Goal: Task Accomplishment & Management: Use online tool/utility

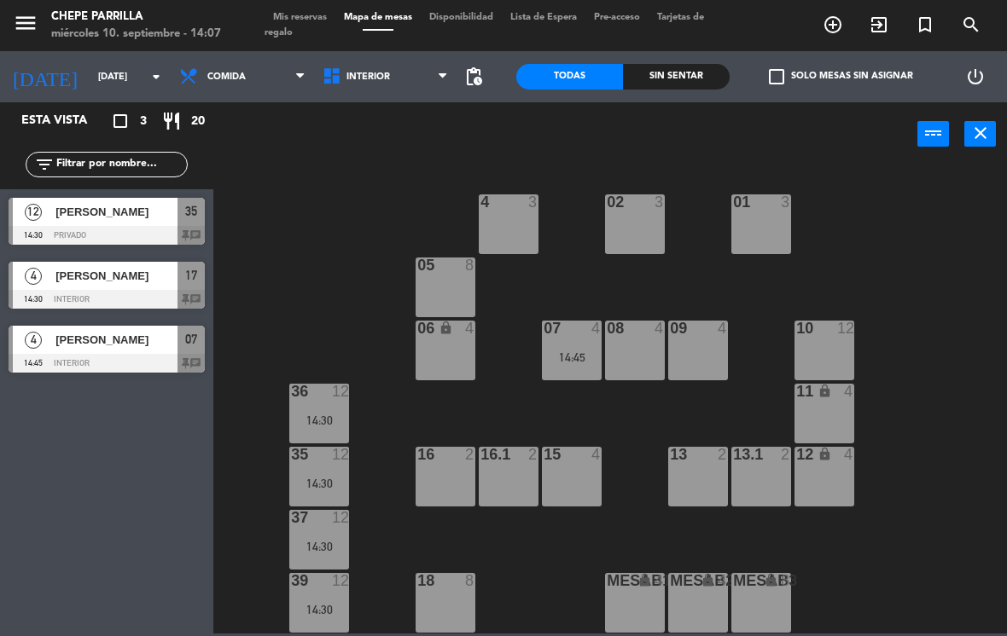
scroll to position [0, 1]
click at [508, 242] on div "4 3" at bounding box center [509, 224] width 60 height 60
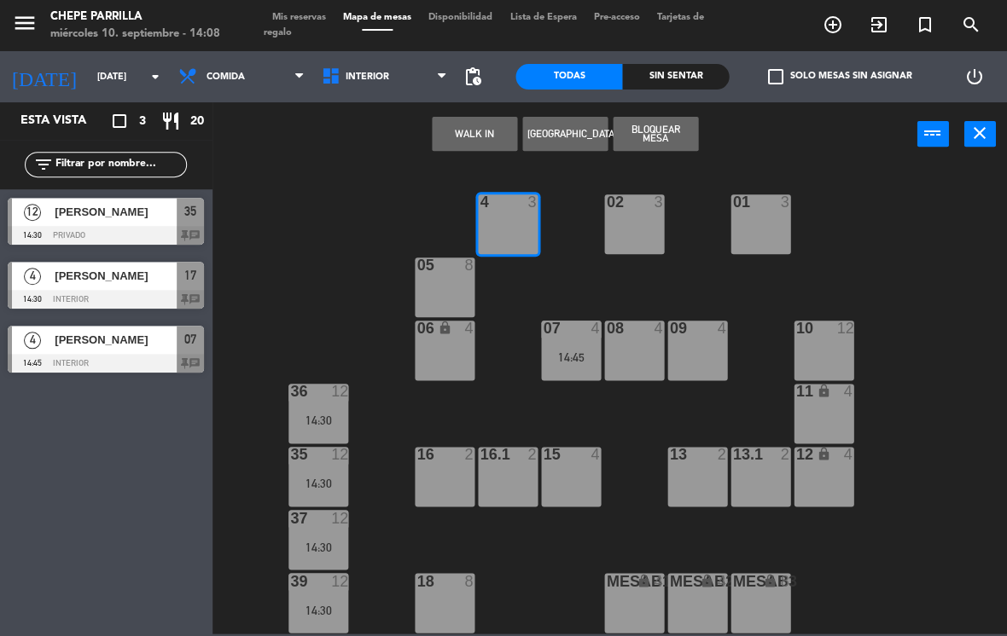
click at [463, 147] on button "WALK IN" at bounding box center [474, 134] width 85 height 34
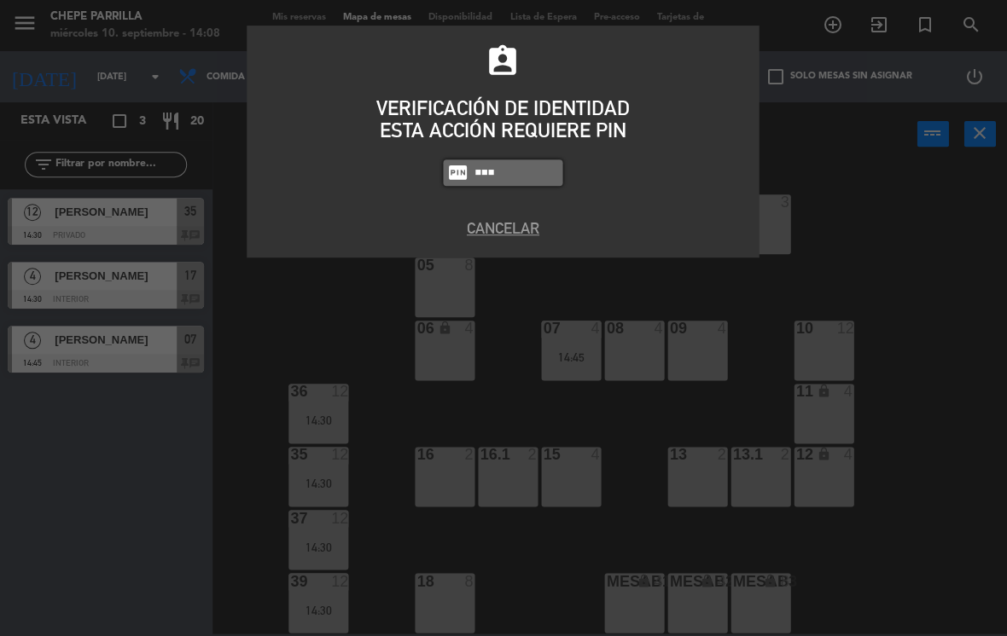
type input "4836"
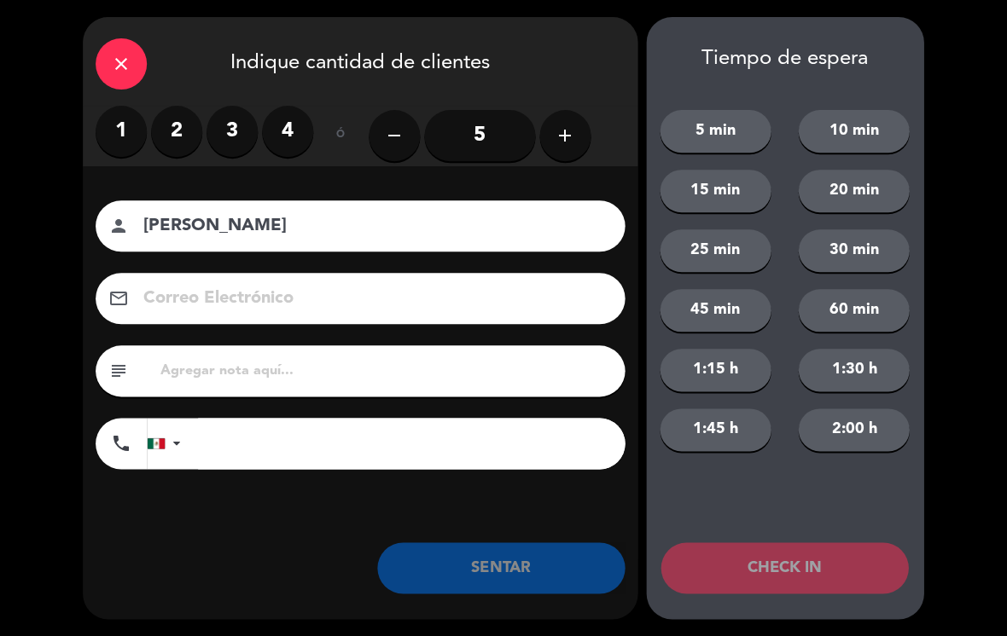
type input "[PERSON_NAME]"
click at [238, 141] on label "3" at bounding box center [232, 131] width 51 height 51
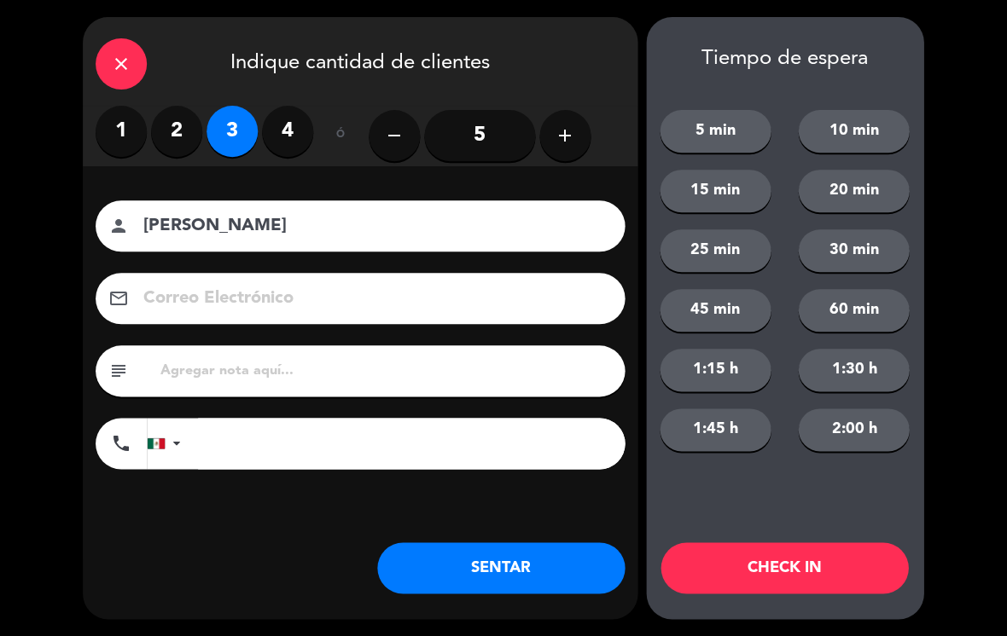
click at [552, 573] on button "SENTAR" at bounding box center [501, 568] width 247 height 51
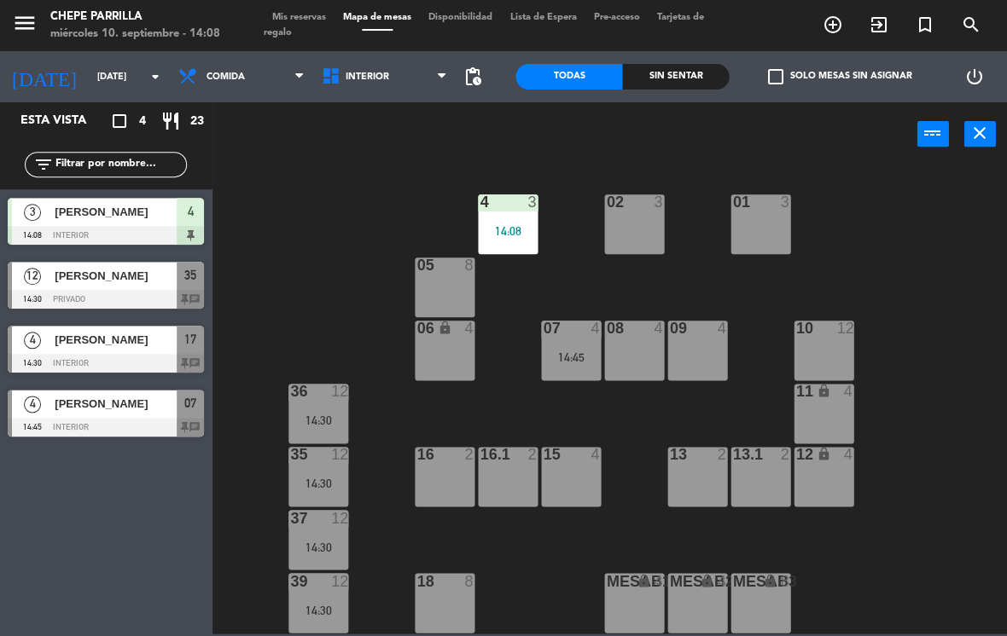
click at [771, 226] on div "01 3" at bounding box center [761, 224] width 60 height 60
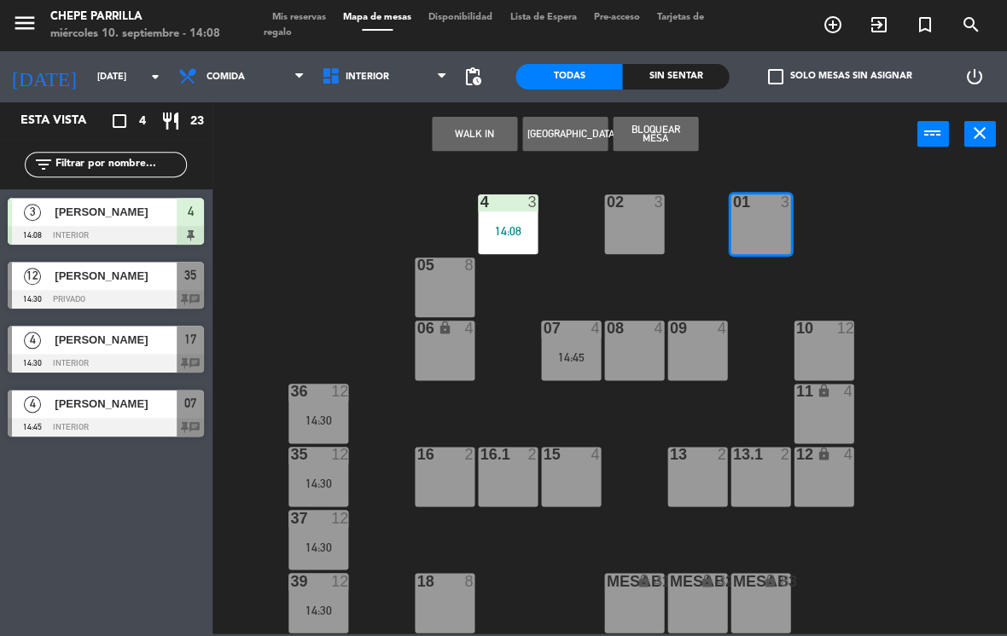
click at [471, 128] on button "WALK IN" at bounding box center [474, 134] width 85 height 34
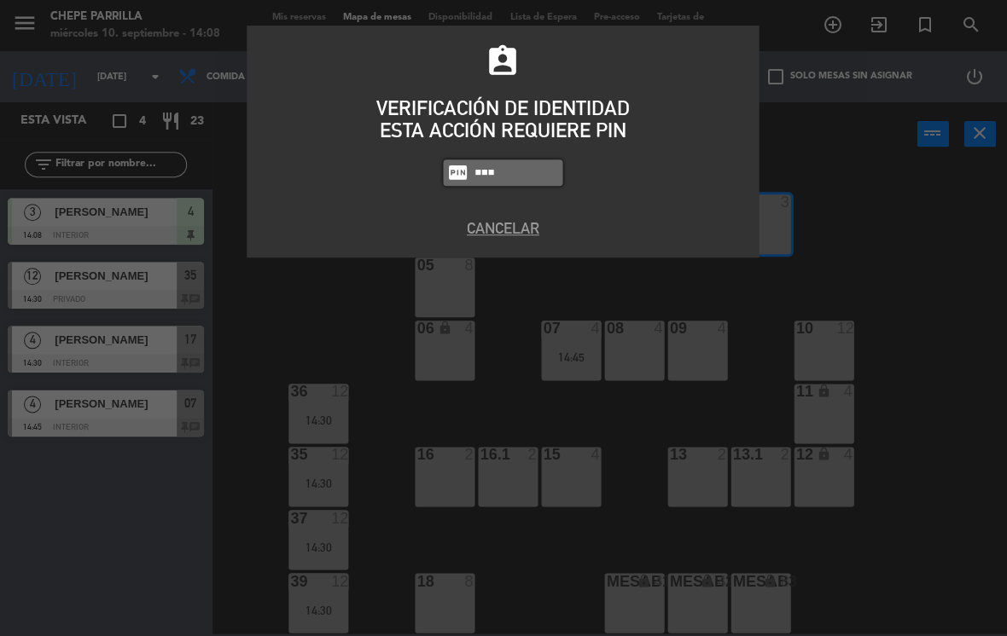
type input "4836"
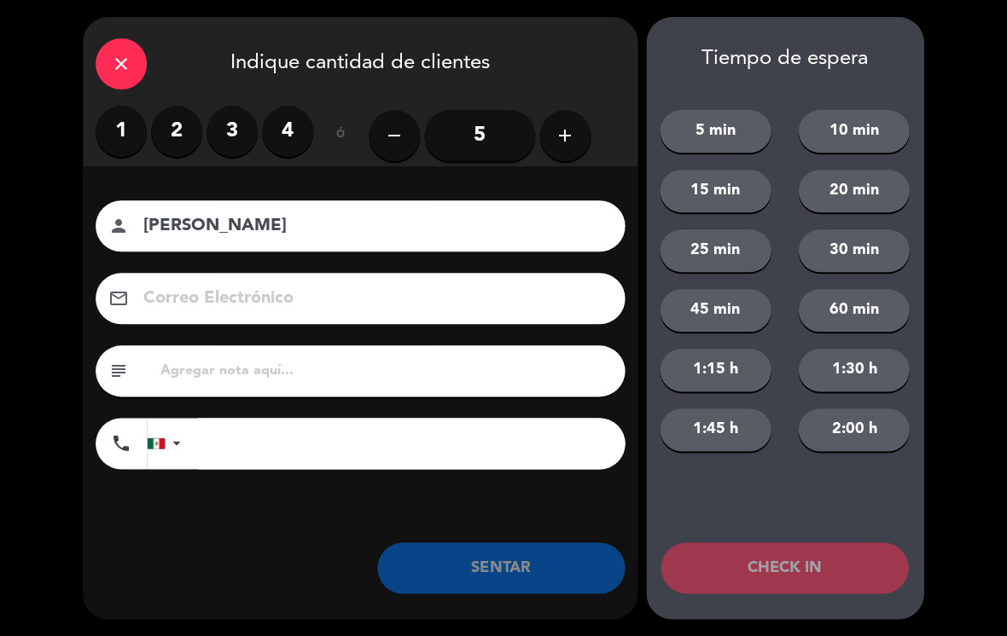
type input "[PERSON_NAME]"
click at [180, 129] on label "2" at bounding box center [177, 131] width 51 height 51
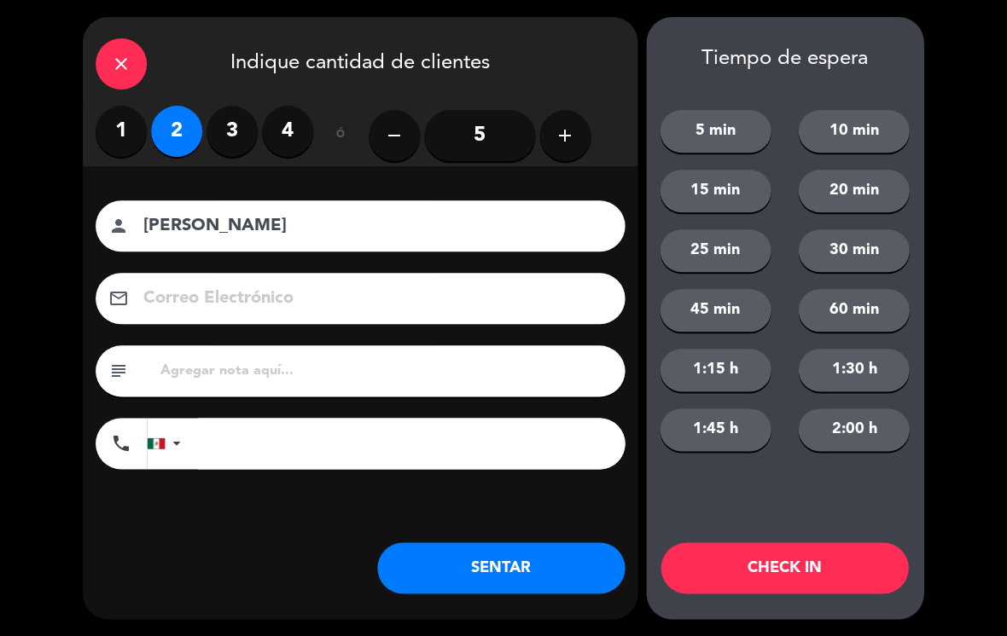
click at [546, 563] on button "SENTAR" at bounding box center [501, 568] width 247 height 51
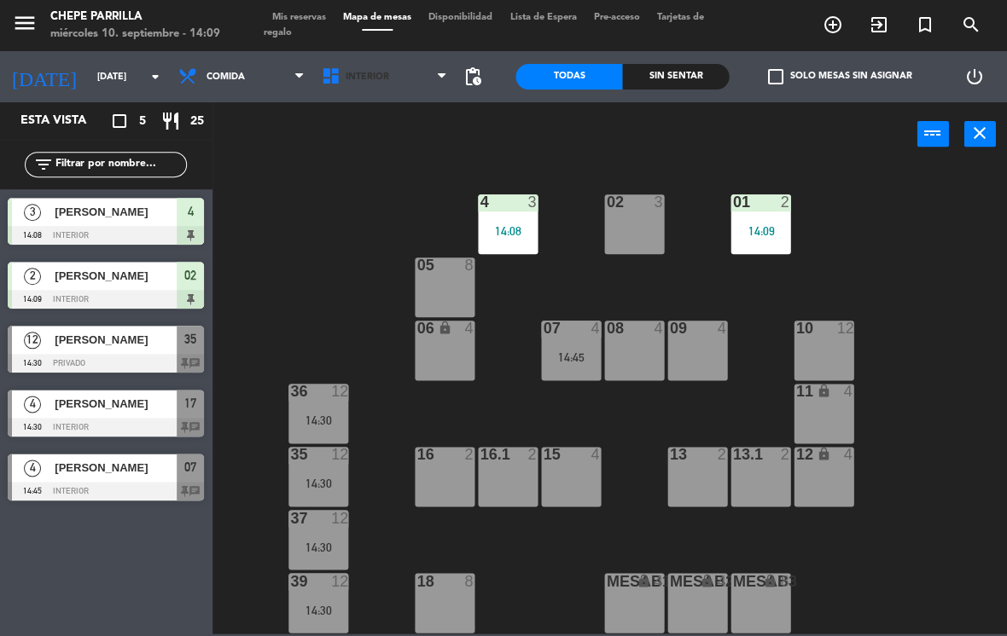
click at [377, 75] on span "Interior" at bounding box center [368, 77] width 44 height 11
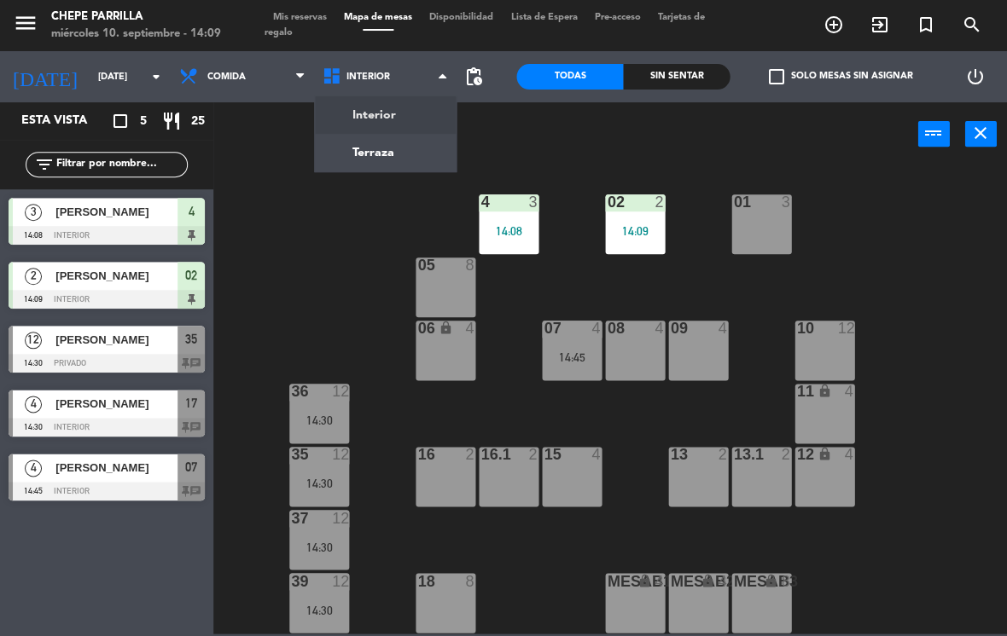
click at [932, 342] on div "02 2 14:09 4 3 14:08 01 3 05 8 06 lock 4 07 4 14:45 09 4 10 12 08 4 11 lock 4 3…" at bounding box center [614, 399] width 783 height 469
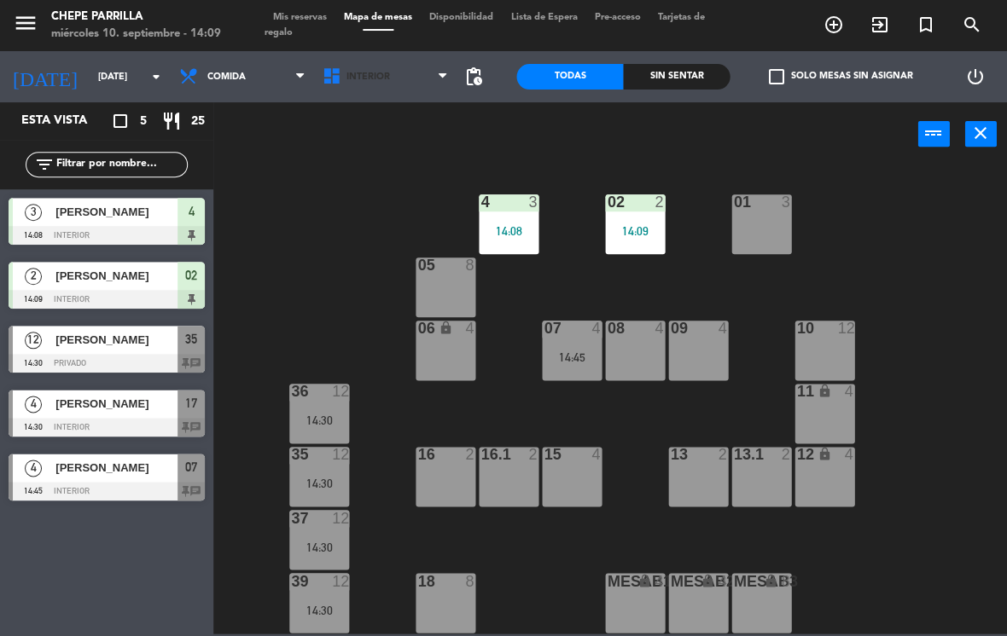
click at [361, 78] on span "Interior" at bounding box center [368, 77] width 44 height 11
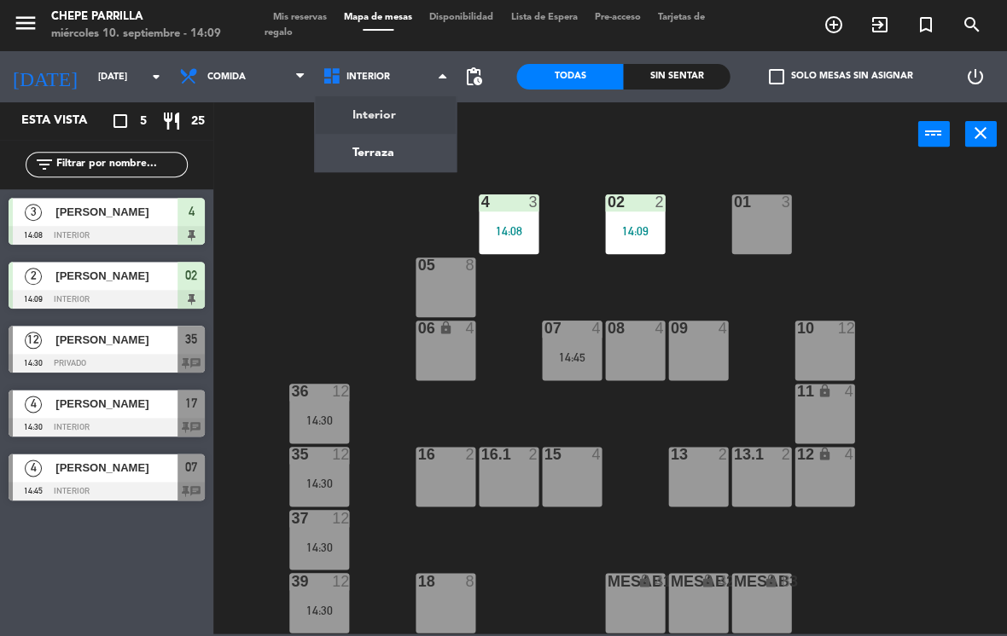
click at [360, 148] on ng-component "menu [PERSON_NAME] [DATE] 10. septiembre - 14:09 Mis reservas Mapa de mesas Dis…" at bounding box center [503, 317] width 1007 height 634
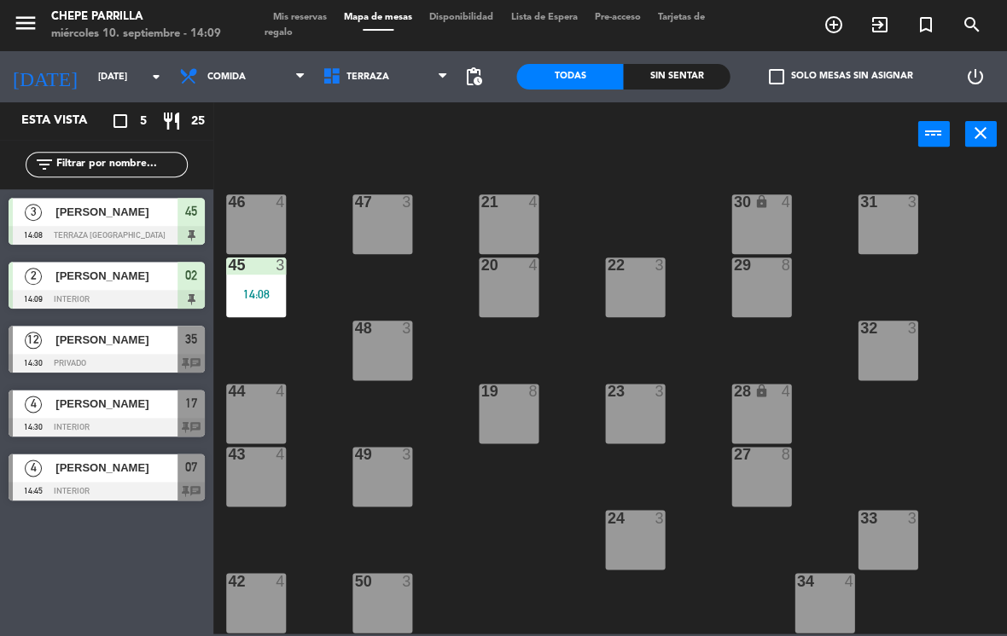
scroll to position [0, 0]
click at [360, 81] on span "Terraza" at bounding box center [367, 77] width 43 height 11
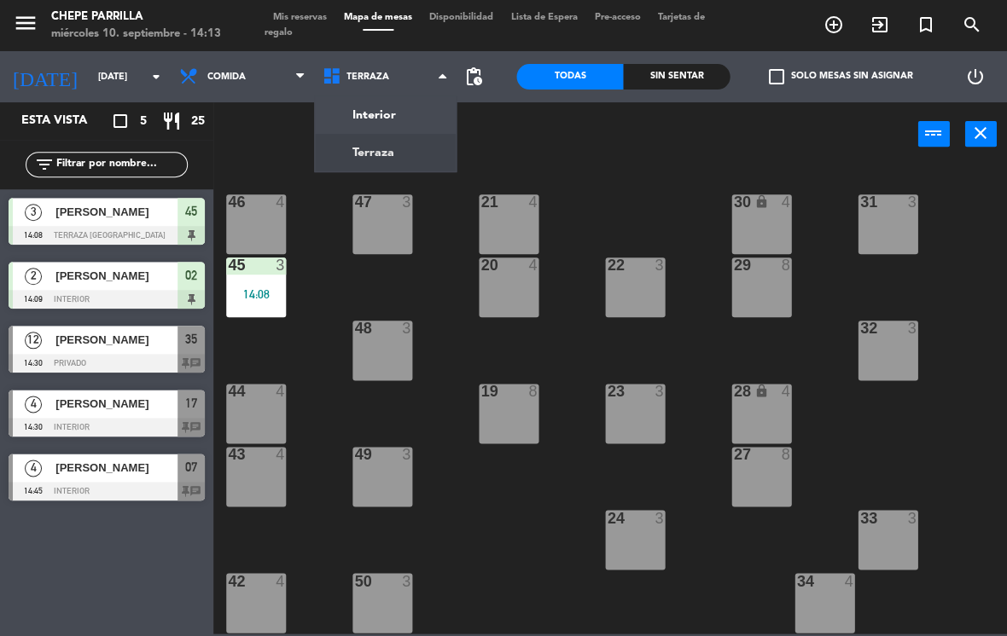
click at [384, 115] on ng-component "menu [PERSON_NAME] [DATE] 10. septiembre - 14:13 Mis reservas Mapa de mesas Dis…" at bounding box center [503, 317] width 1007 height 634
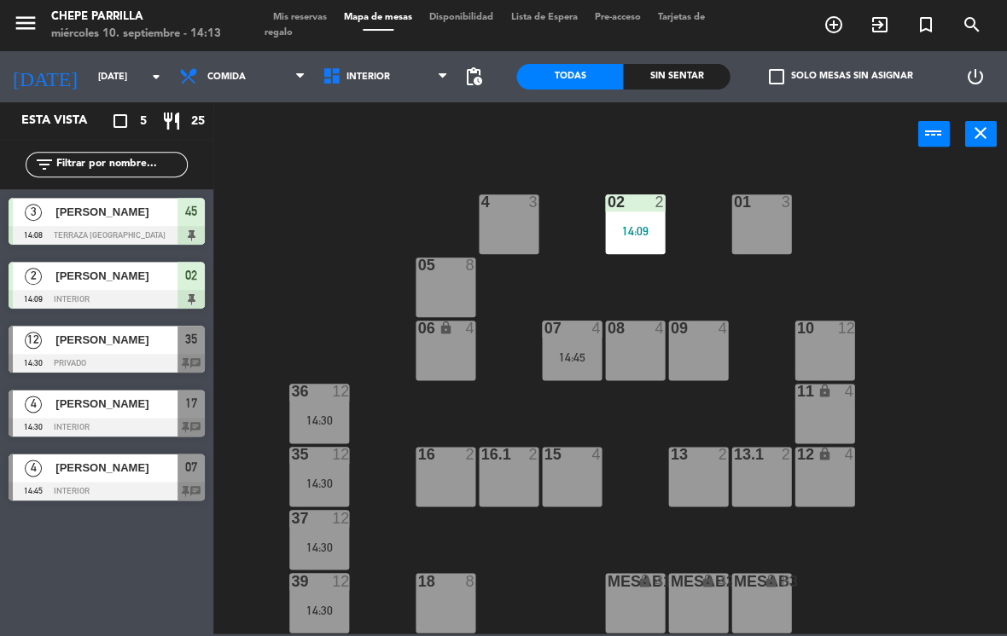
click at [97, 398] on span "[PERSON_NAME]" at bounding box center [116, 404] width 122 height 18
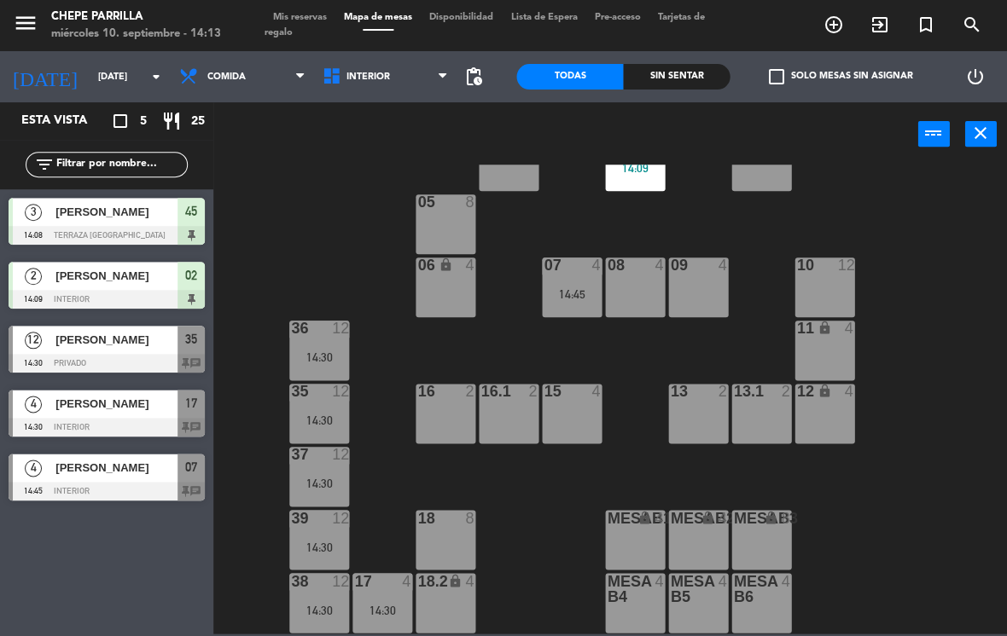
scroll to position [63, 0]
click at [602, 270] on div "08" at bounding box center [606, 265] width 28 height 15
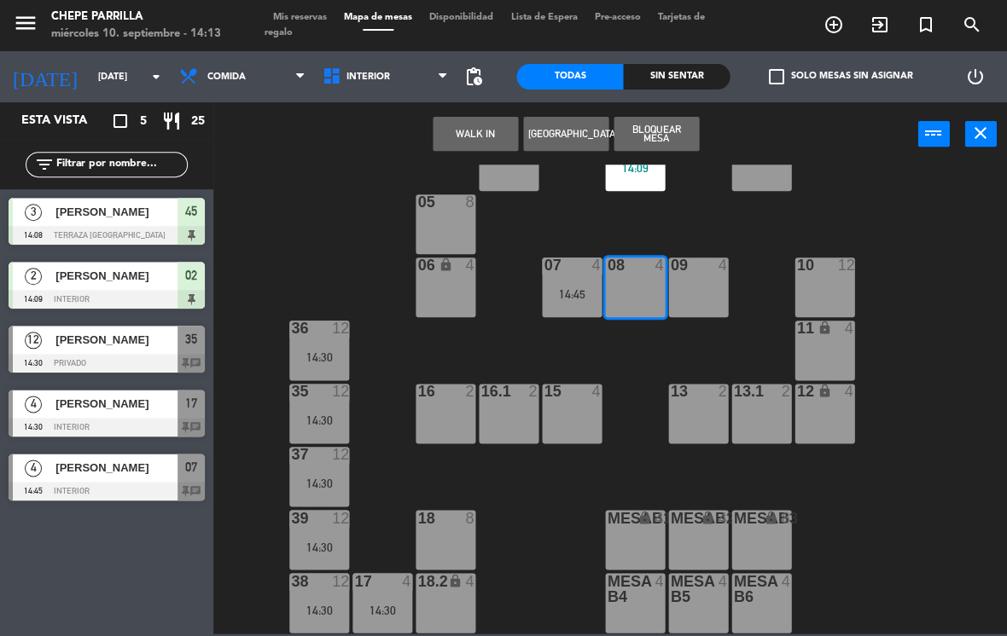
click at [578, 290] on div "14:45" at bounding box center [572, 294] width 60 height 12
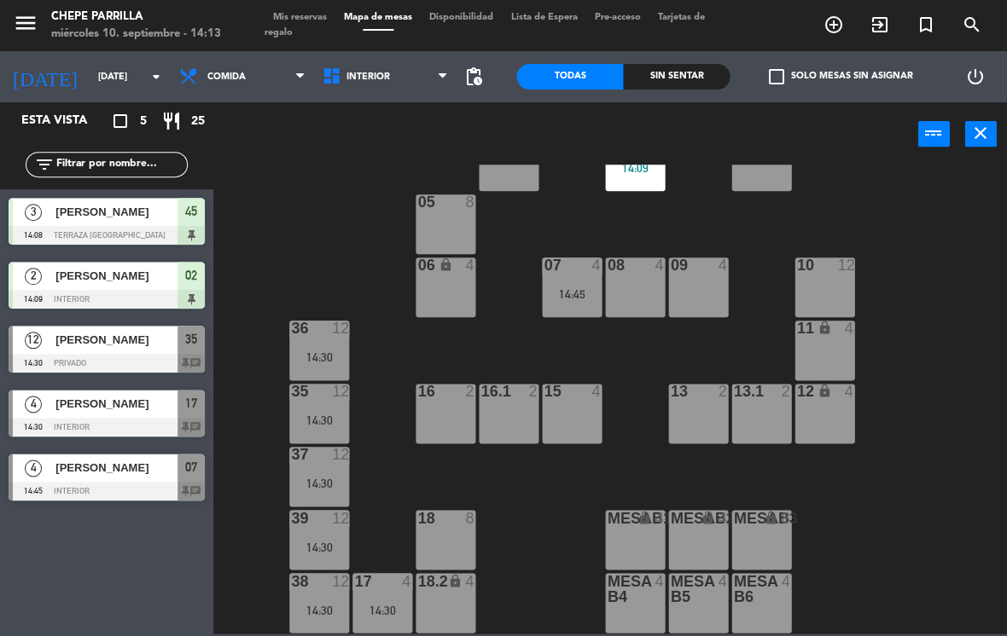
click at [568, 299] on div "14:45" at bounding box center [572, 294] width 60 height 12
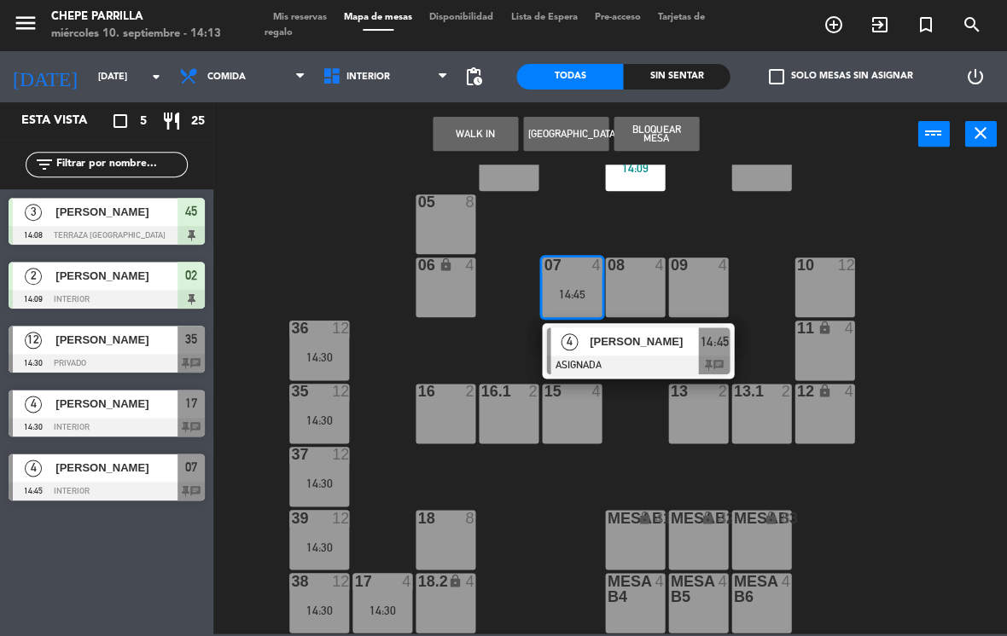
click at [647, 361] on div at bounding box center [637, 365] width 183 height 19
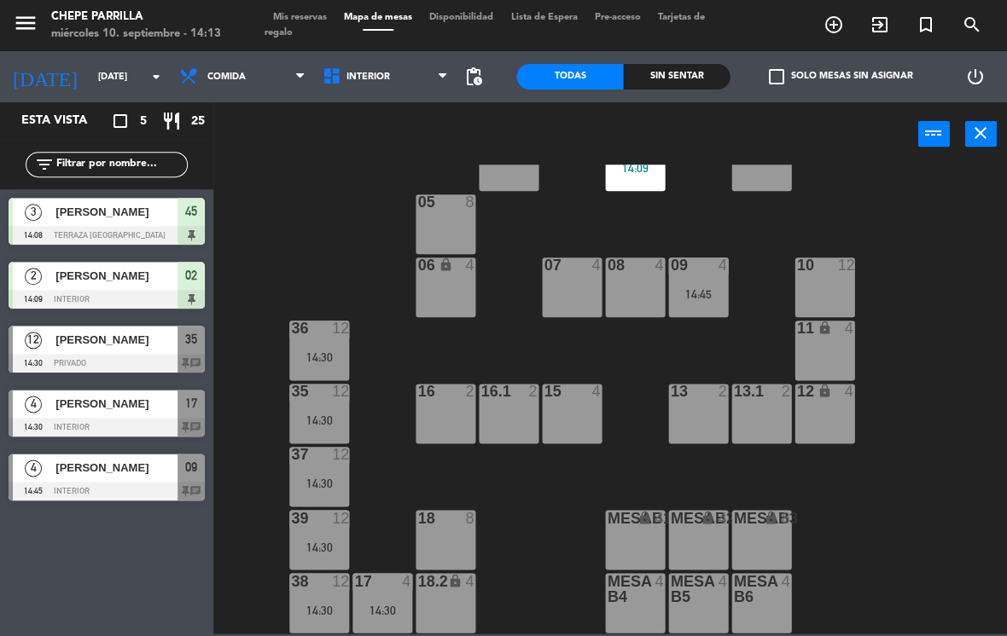
scroll to position [55, 0]
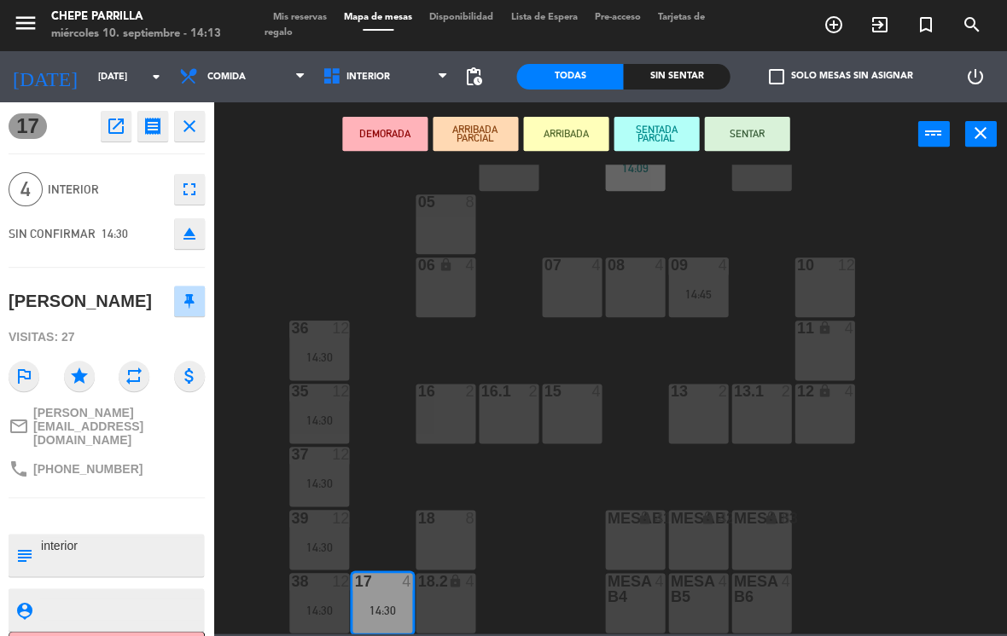
click at [577, 281] on div "07 4" at bounding box center [572, 288] width 60 height 60
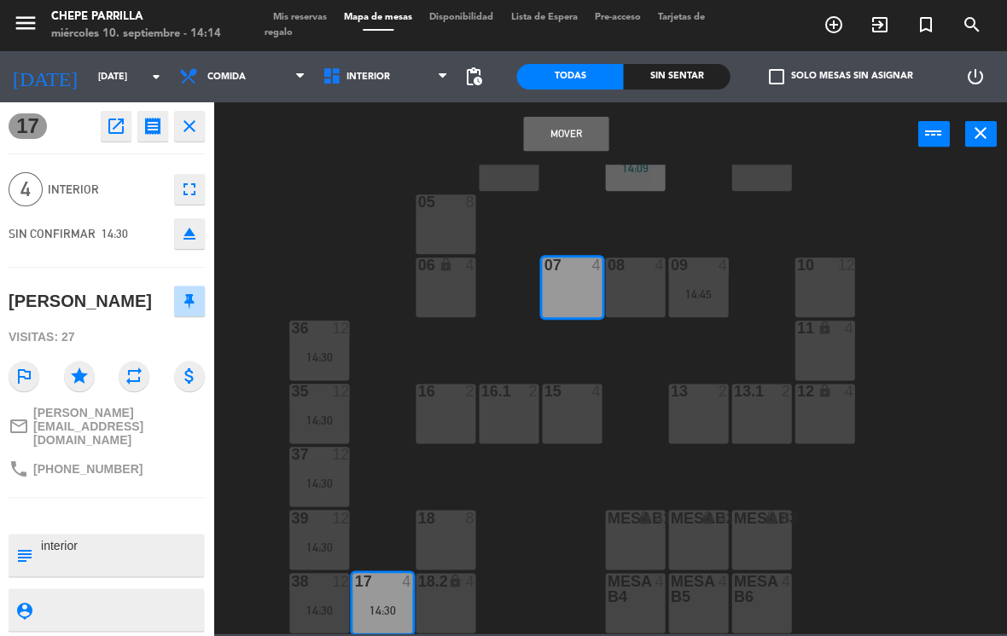
click at [585, 134] on button "Mover" at bounding box center [565, 134] width 85 height 34
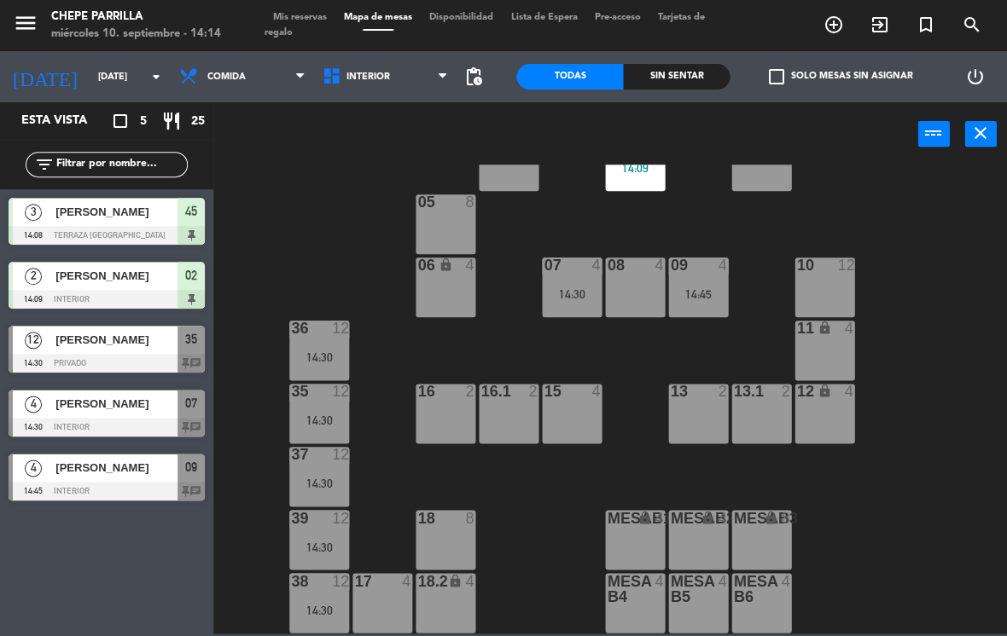
click at [565, 280] on div "07 4 14:30" at bounding box center [572, 288] width 60 height 60
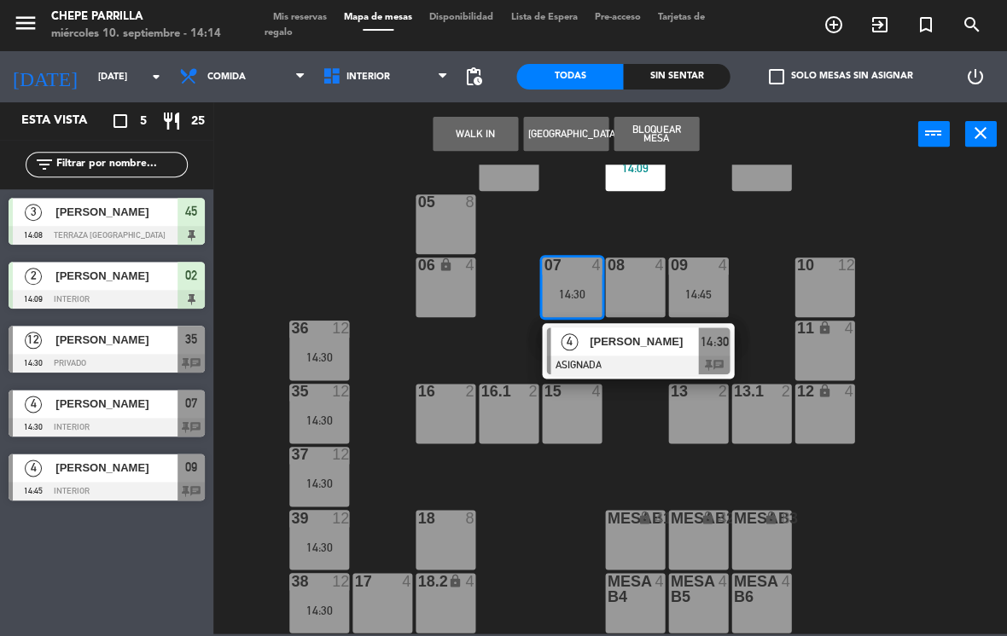
click at [624, 351] on div "[PERSON_NAME]" at bounding box center [643, 342] width 111 height 28
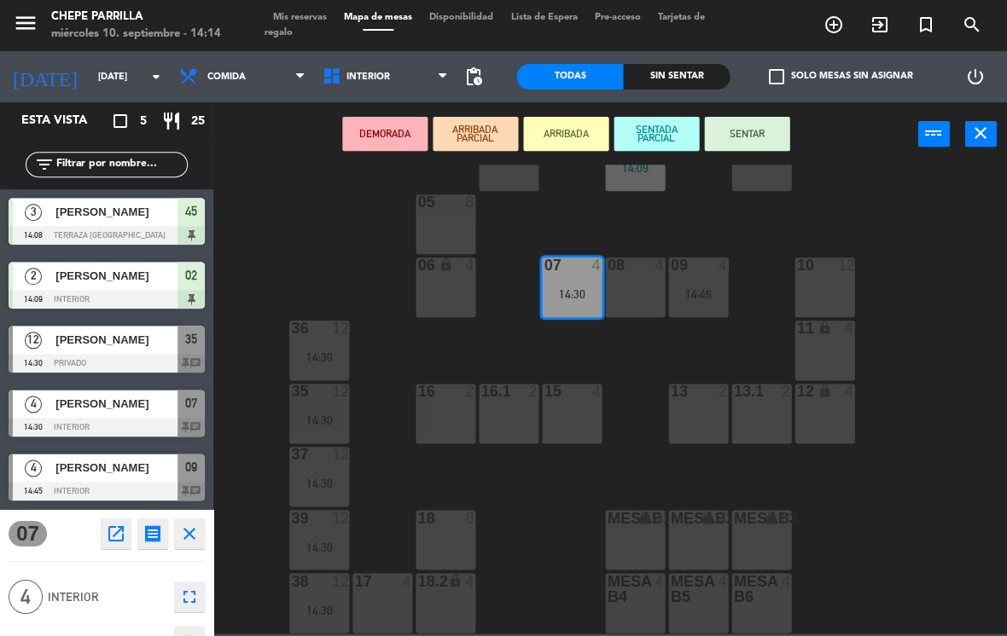
click at [761, 131] on button "SENTAR" at bounding box center [746, 134] width 85 height 34
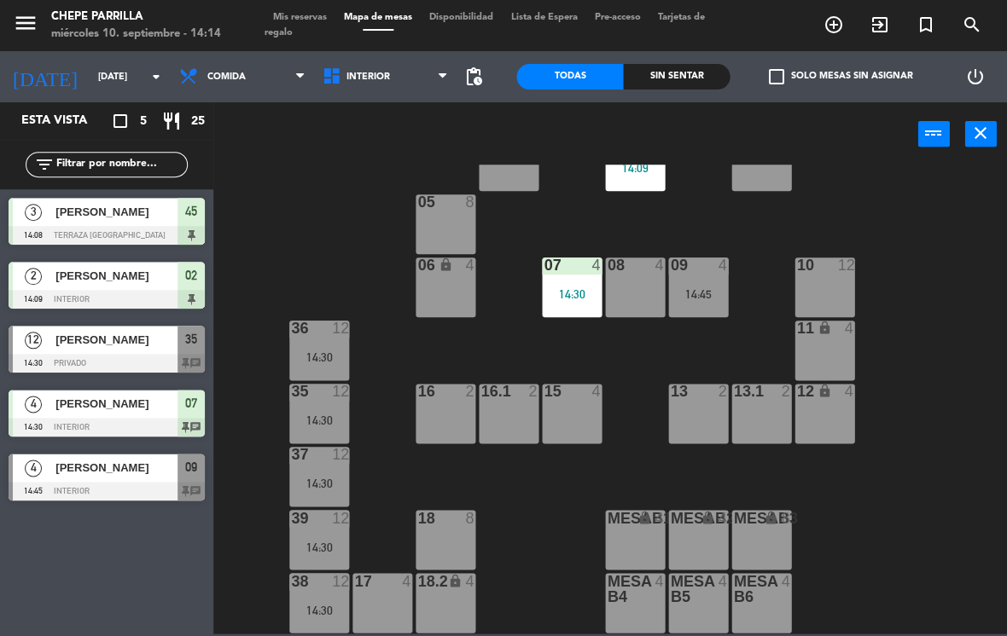
click at [387, 596] on div "17 4" at bounding box center [382, 603] width 60 height 60
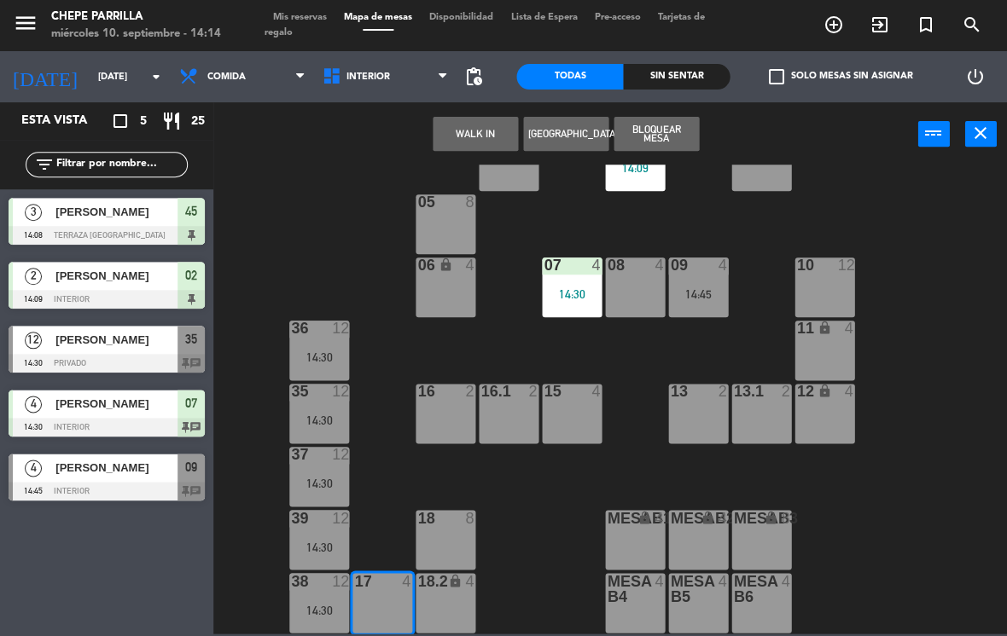
click at [456, 145] on button "WALK IN" at bounding box center [474, 134] width 85 height 34
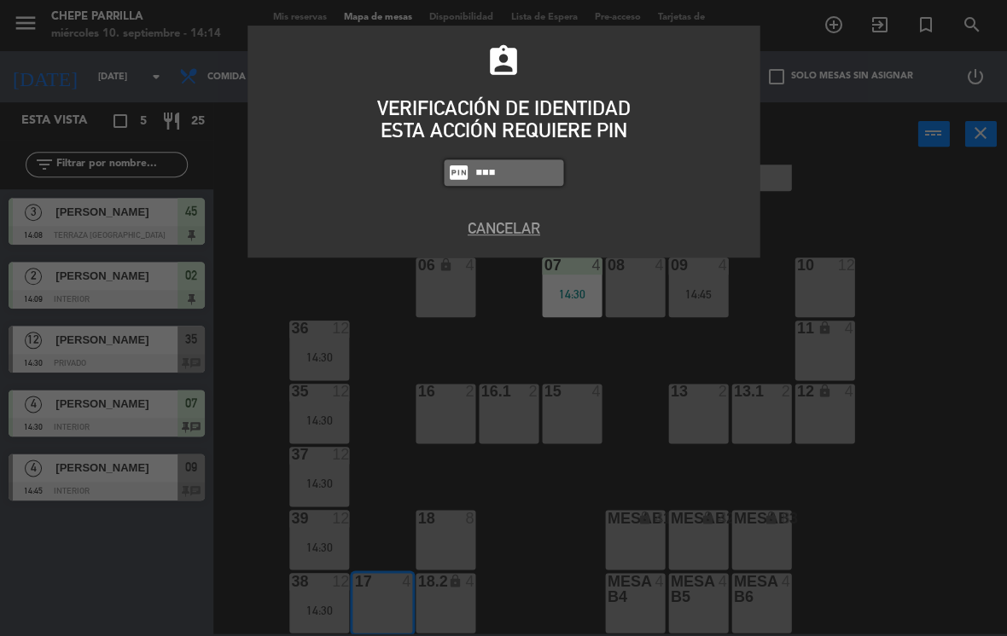
type input "4836"
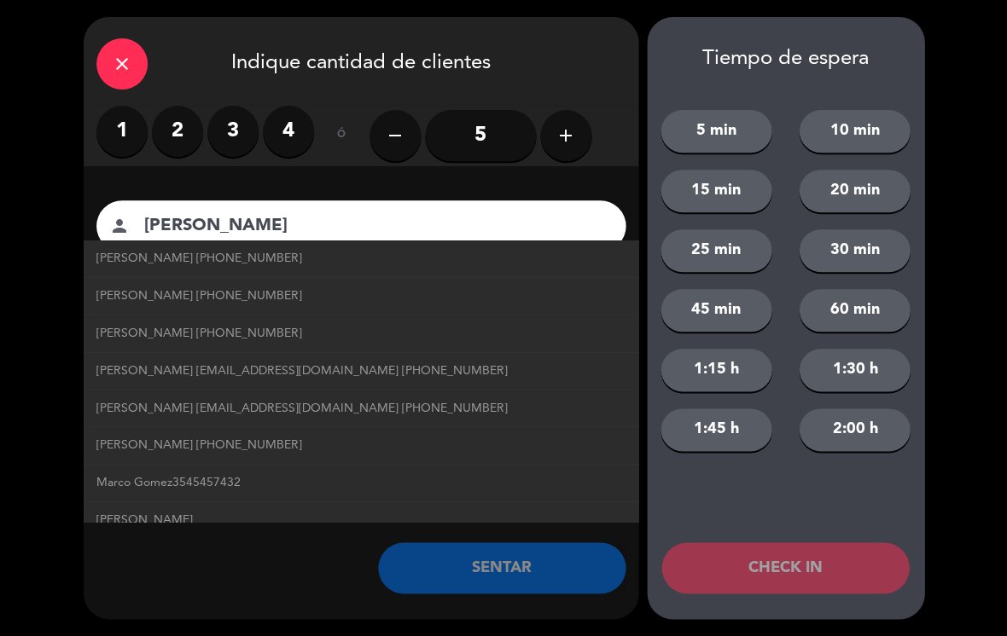
click at [131, 255] on span "[PERSON_NAME] [PHONE_NUMBER]" at bounding box center [199, 259] width 206 height 20
type input "[PERSON_NAME]"
type input "[PHONE_NUMBER]"
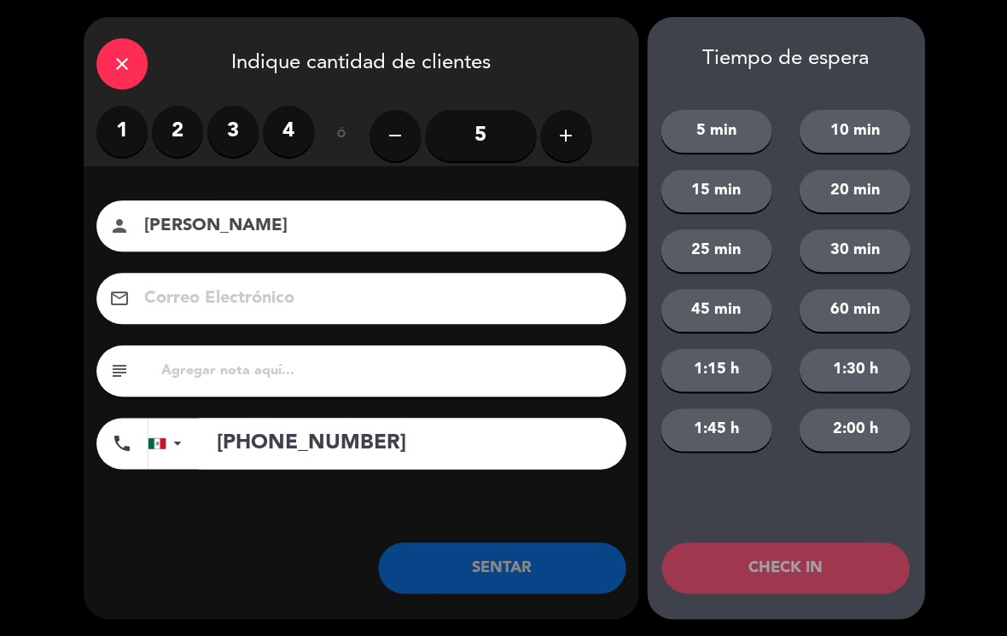
click at [175, 138] on label "2" at bounding box center [177, 131] width 51 height 51
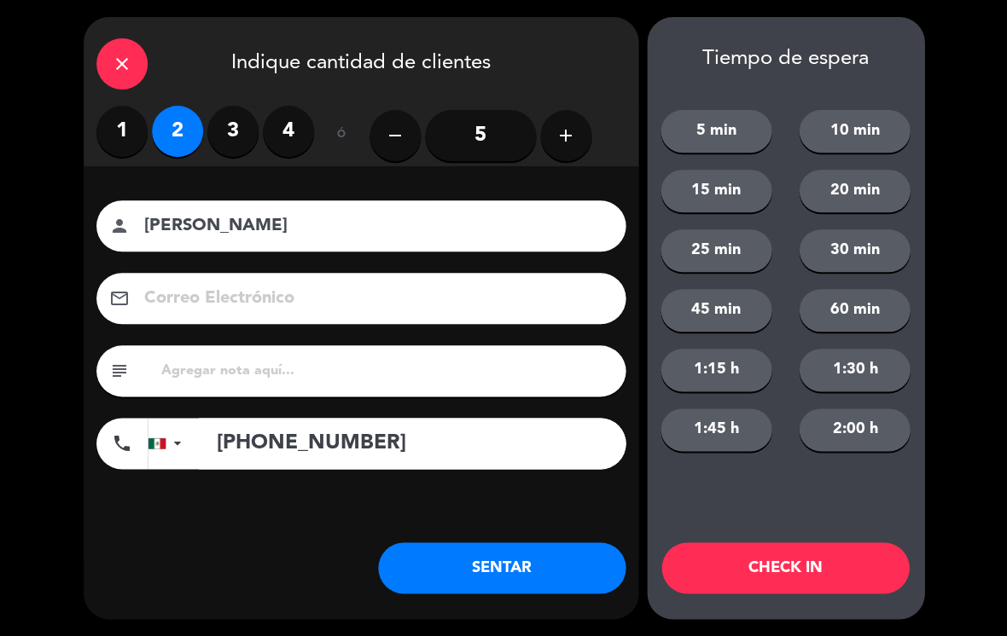
click at [561, 580] on button "SENTAR" at bounding box center [501, 568] width 247 height 51
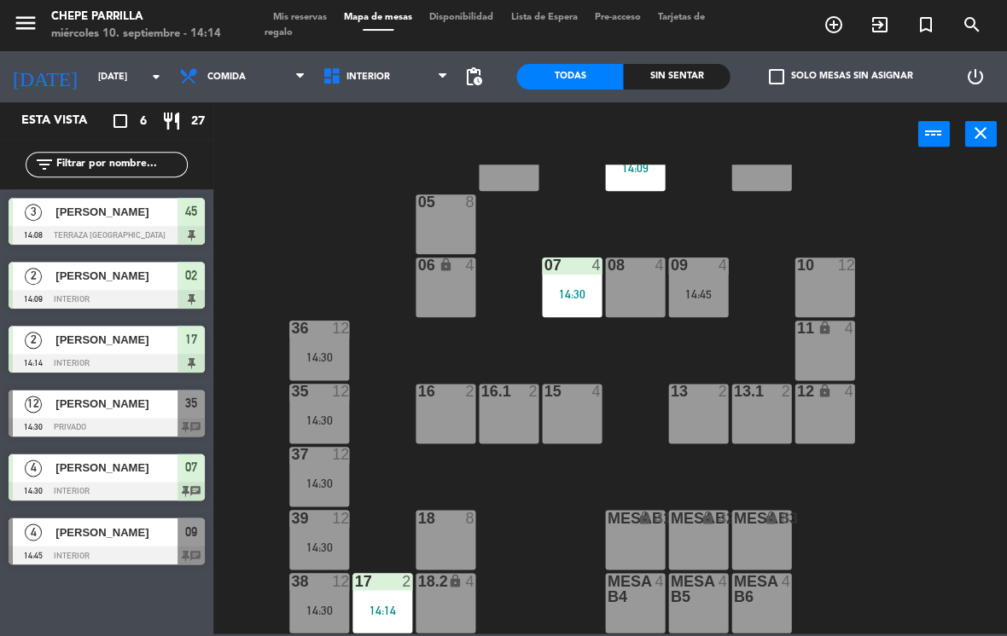
click at [692, 78] on div "Sin sentar" at bounding box center [676, 77] width 107 height 26
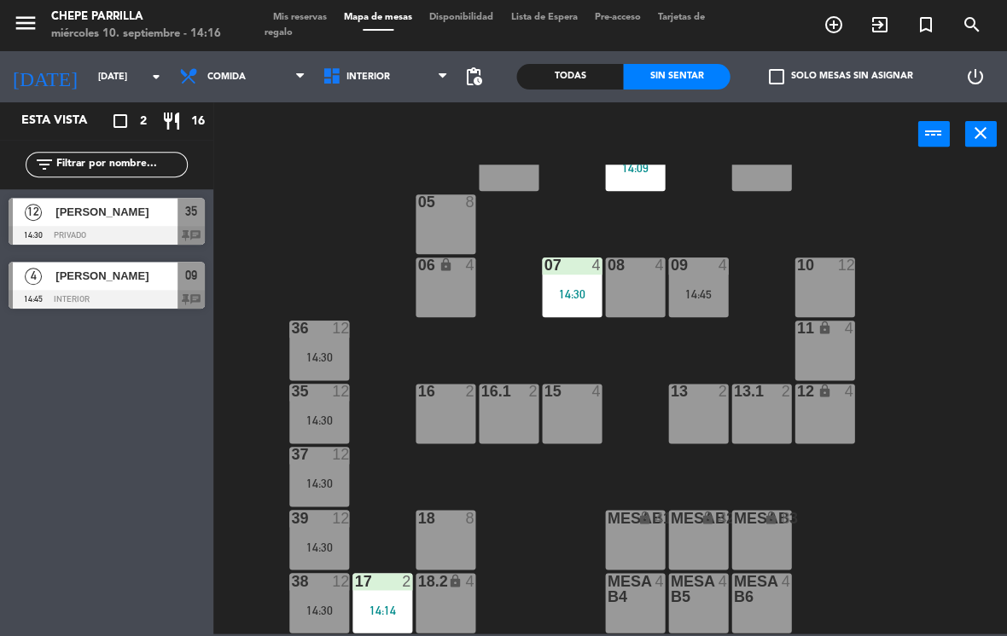
click at [403, 71] on span "Interior" at bounding box center [385, 77] width 143 height 38
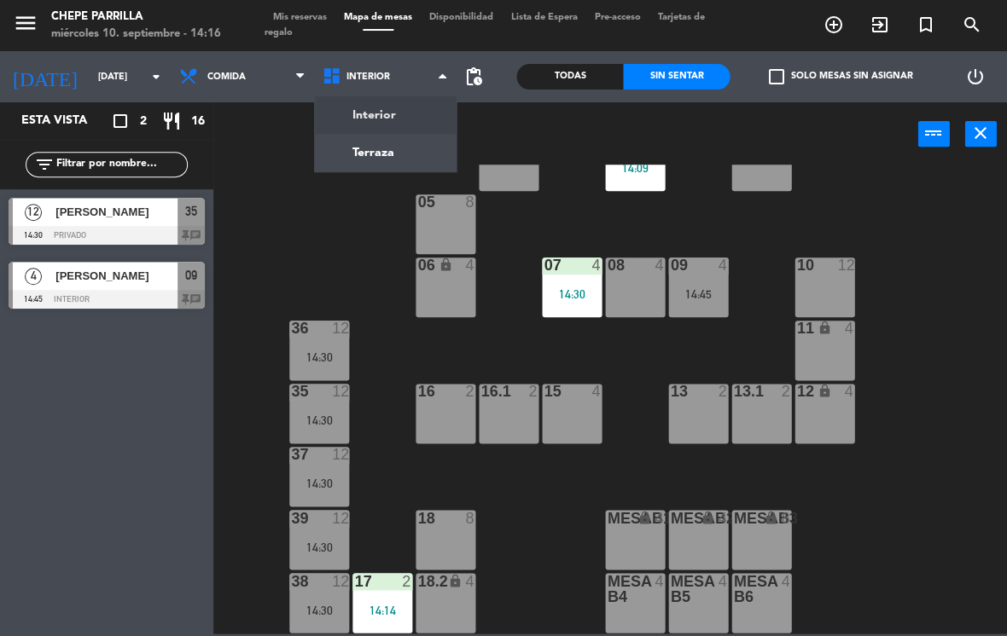
click at [407, 160] on ng-component "menu [PERSON_NAME] [DATE] 10. septiembre - 14:16 Mis reservas Mapa de mesas Dis…" at bounding box center [503, 317] width 1007 height 634
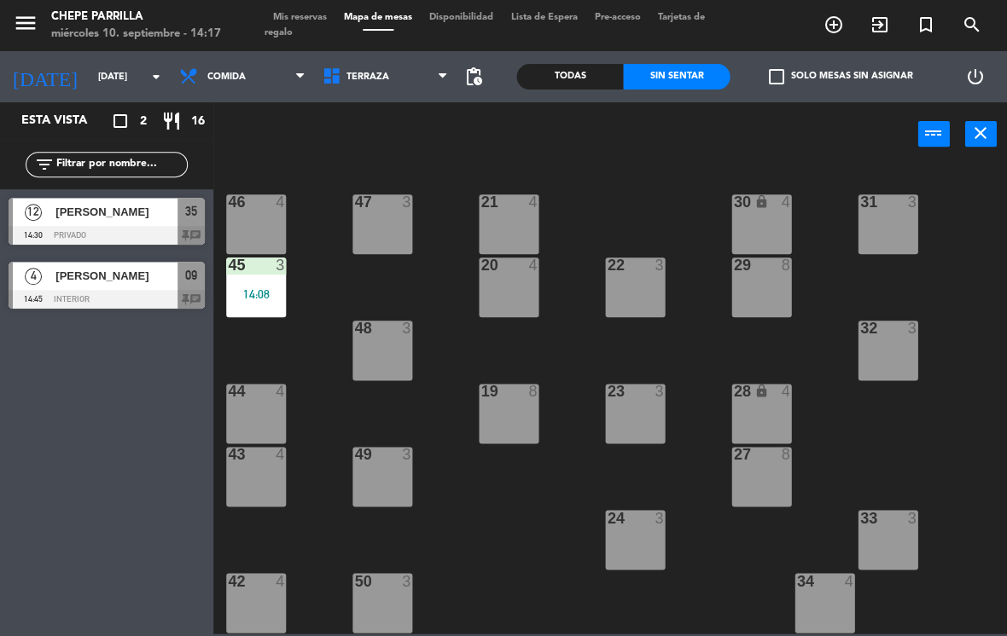
scroll to position [0, 0]
click at [380, 92] on span "Terraza" at bounding box center [385, 77] width 143 height 38
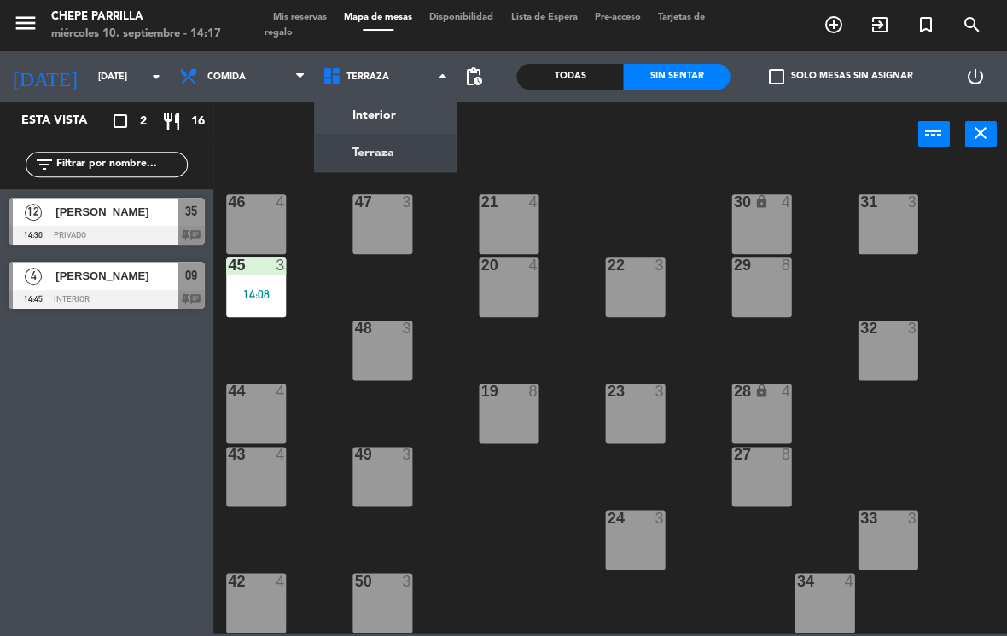
scroll to position [-1, 0]
click at [383, 112] on ng-component "menu [PERSON_NAME] [DATE] 10. septiembre - 14:17 Mis reservas Mapa de mesas Dis…" at bounding box center [503, 317] width 1007 height 634
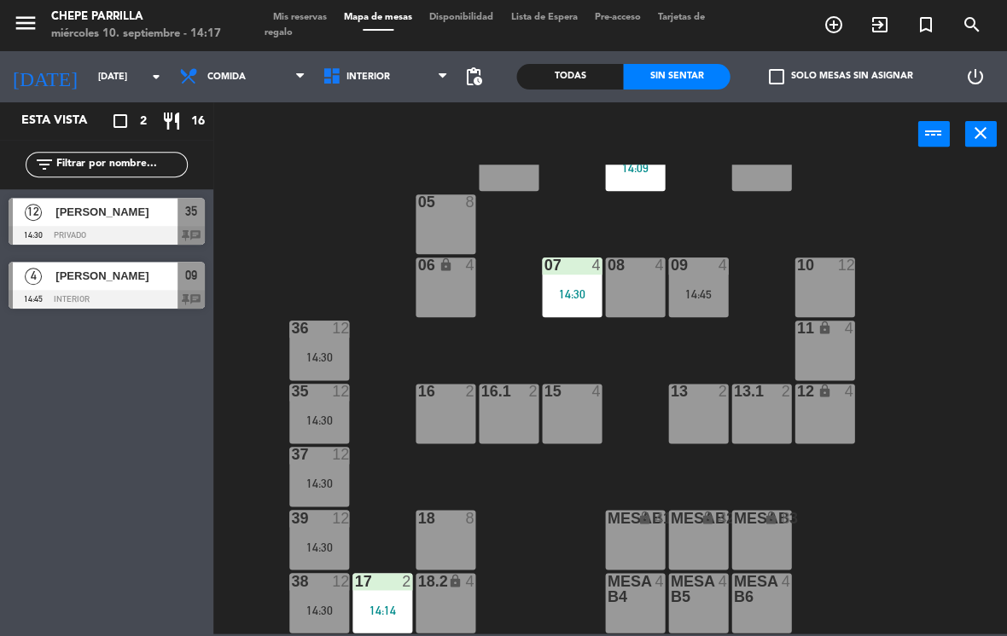
click at [382, 81] on span "Interior" at bounding box center [368, 77] width 44 height 11
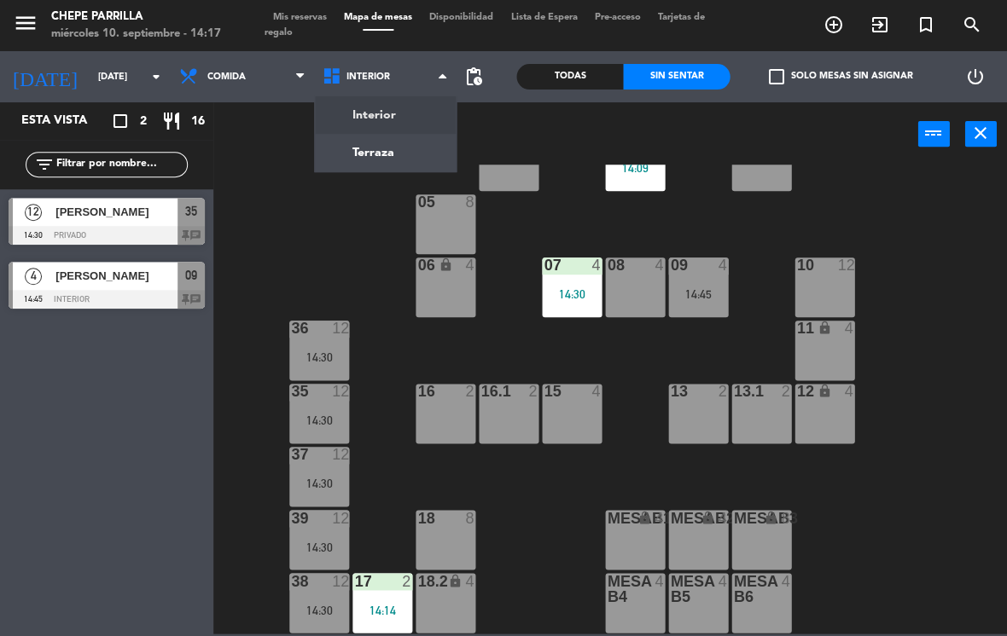
scroll to position [63, 0]
click at [387, 150] on ng-component "menu [PERSON_NAME] [DATE] 10. septiembre - 14:17 Mis reservas Mapa de mesas Dis…" at bounding box center [503, 317] width 1007 height 634
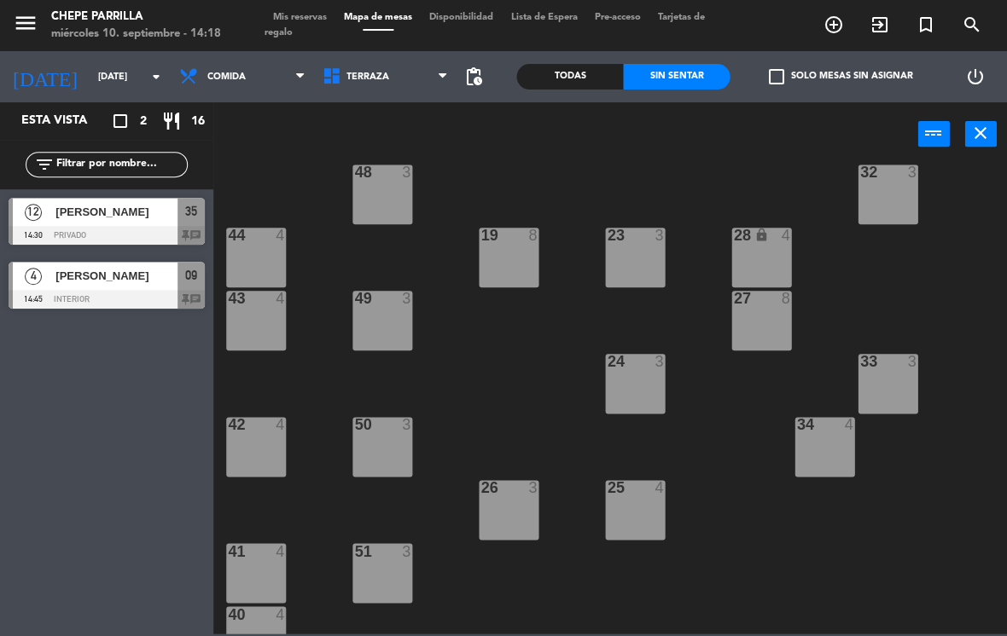
scroll to position [179, 0]
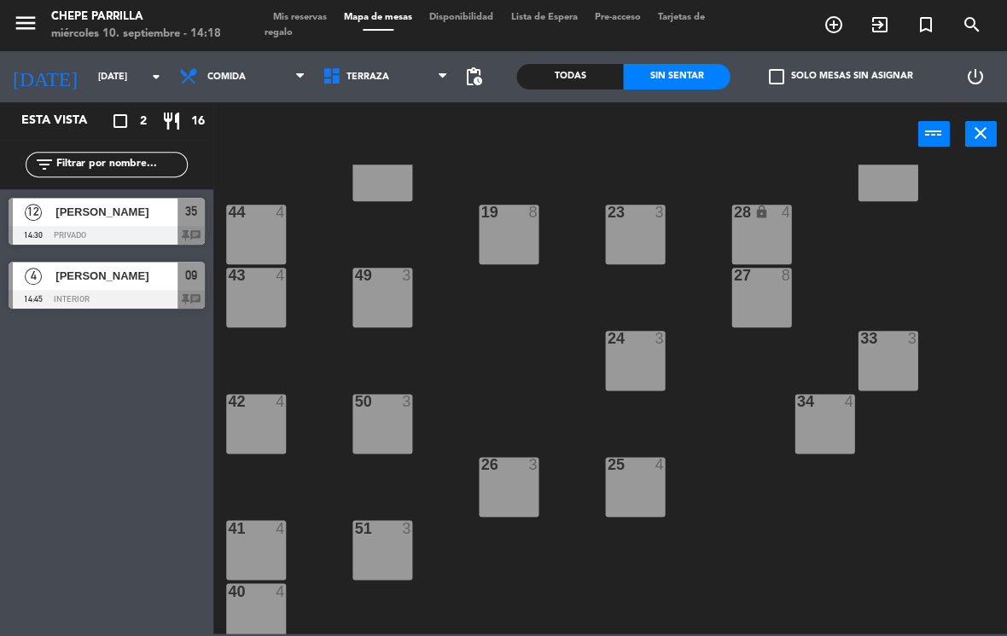
click at [635, 489] on div "25 4" at bounding box center [635, 487] width 60 height 60
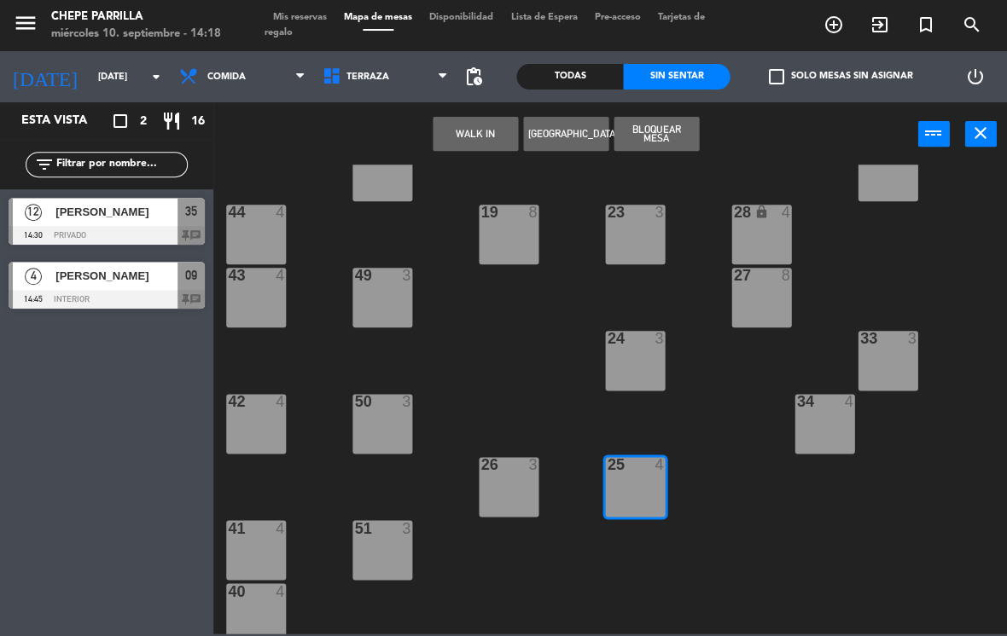
click at [629, 492] on div "25 4" at bounding box center [635, 487] width 60 height 60
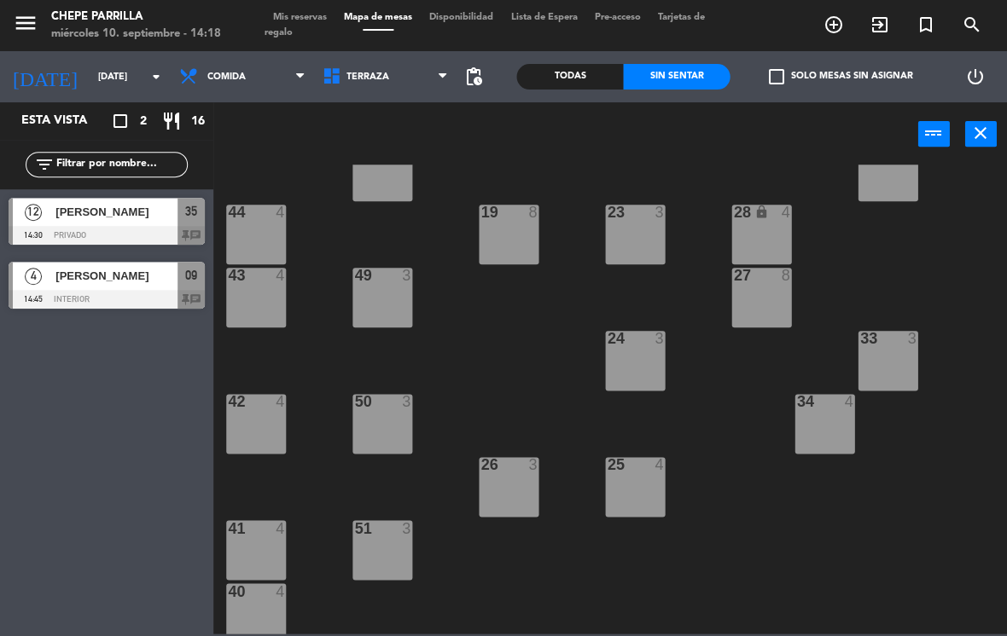
click at [609, 490] on div "25 4" at bounding box center [635, 487] width 60 height 60
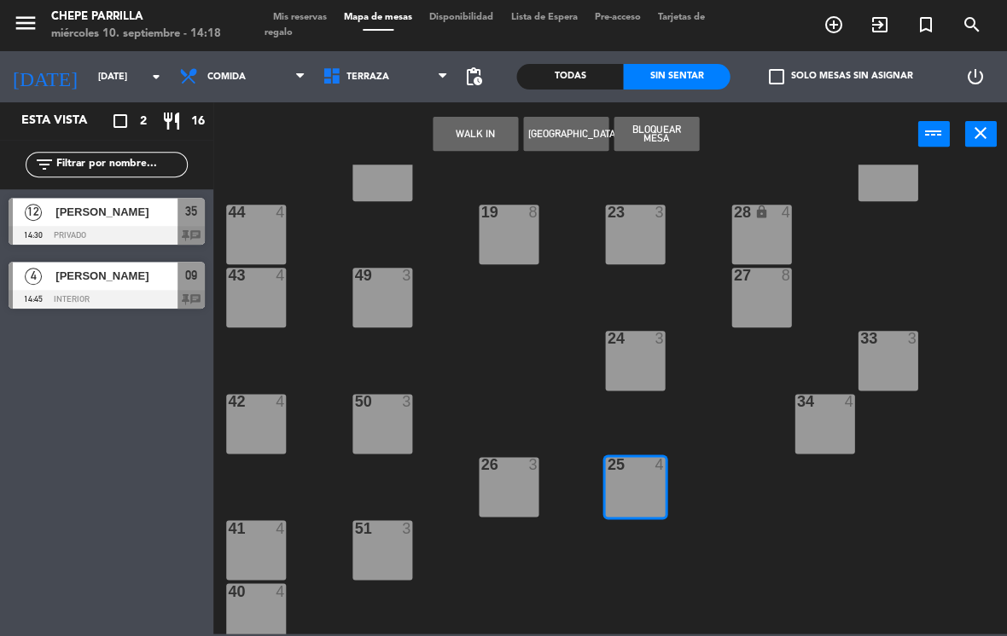
click at [478, 132] on button "WALK IN" at bounding box center [474, 134] width 85 height 34
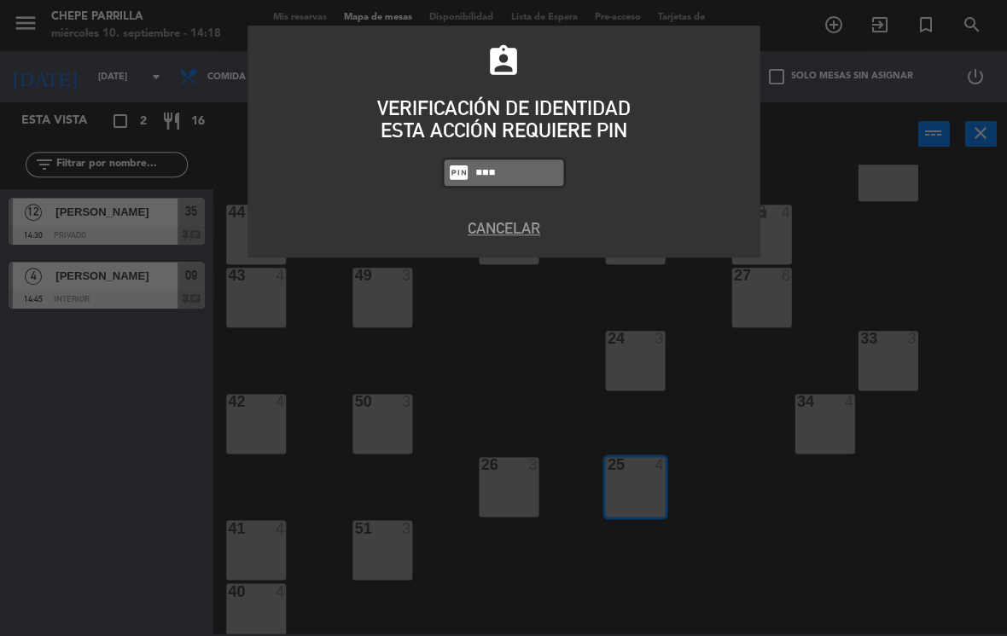
type input "4836"
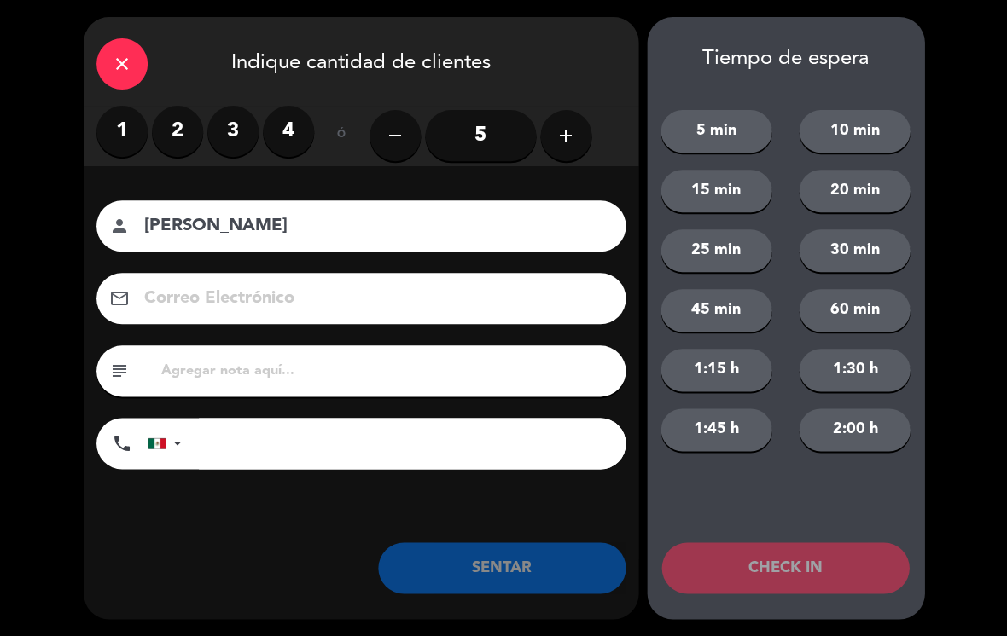
type input "[PERSON_NAME]"
click at [182, 136] on label "2" at bounding box center [177, 131] width 51 height 51
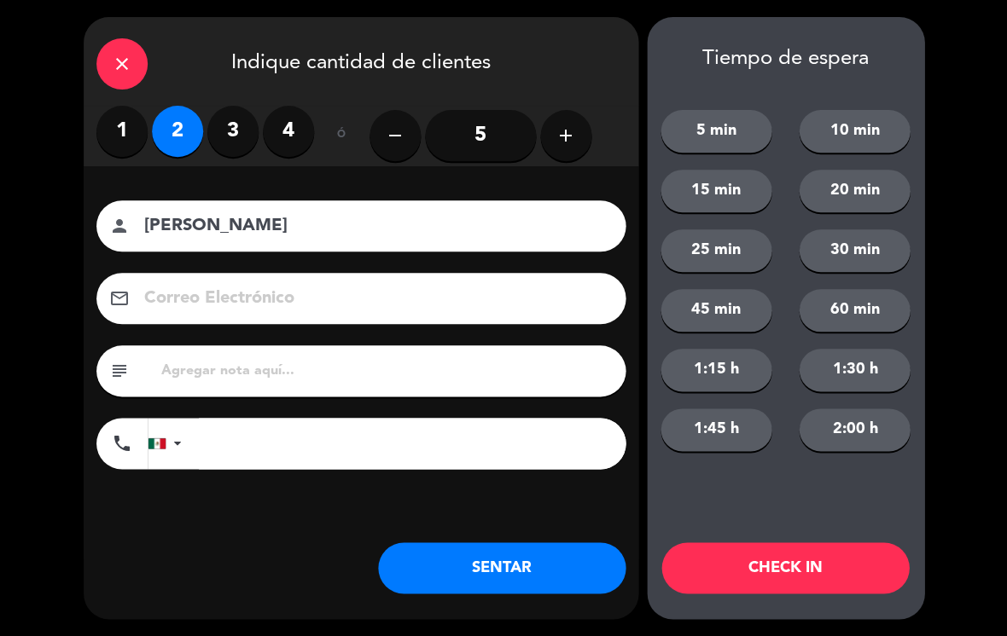
click at [571, 576] on button "SENTAR" at bounding box center [501, 568] width 247 height 51
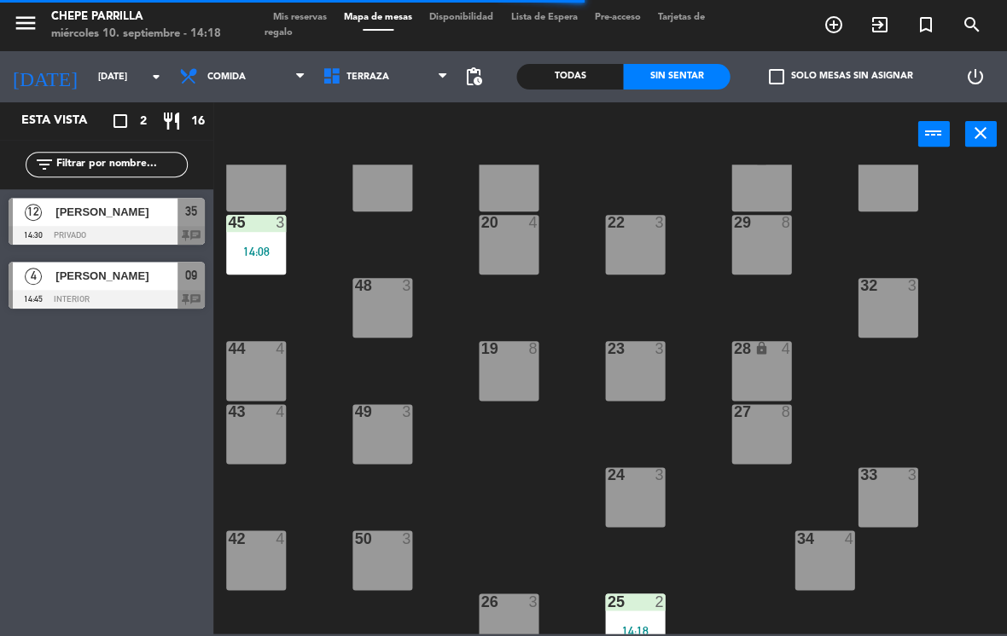
scroll to position [32, 0]
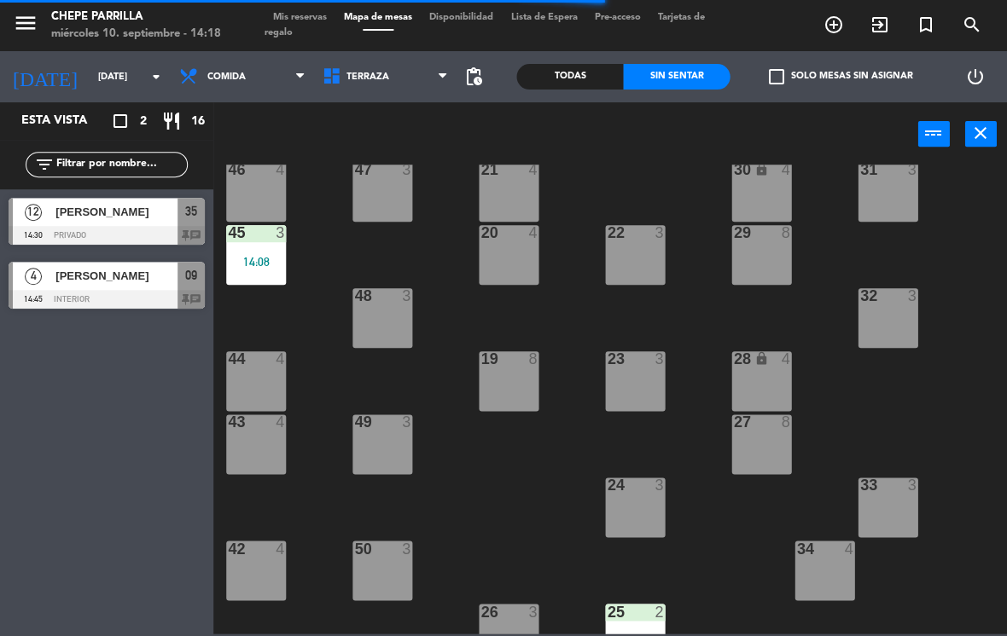
click at [369, 61] on span "Terraza" at bounding box center [385, 77] width 143 height 38
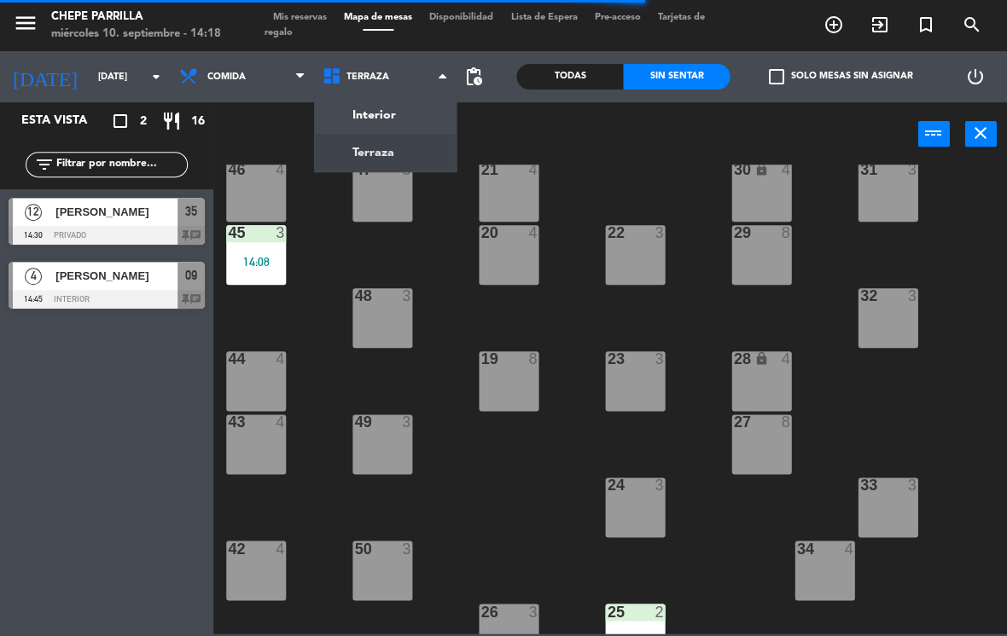
click at [370, 119] on ng-component "menu [PERSON_NAME] [DATE] 10. septiembre - 14:18 Mis reservas Mapa de mesas Dis…" at bounding box center [503, 317] width 1007 height 634
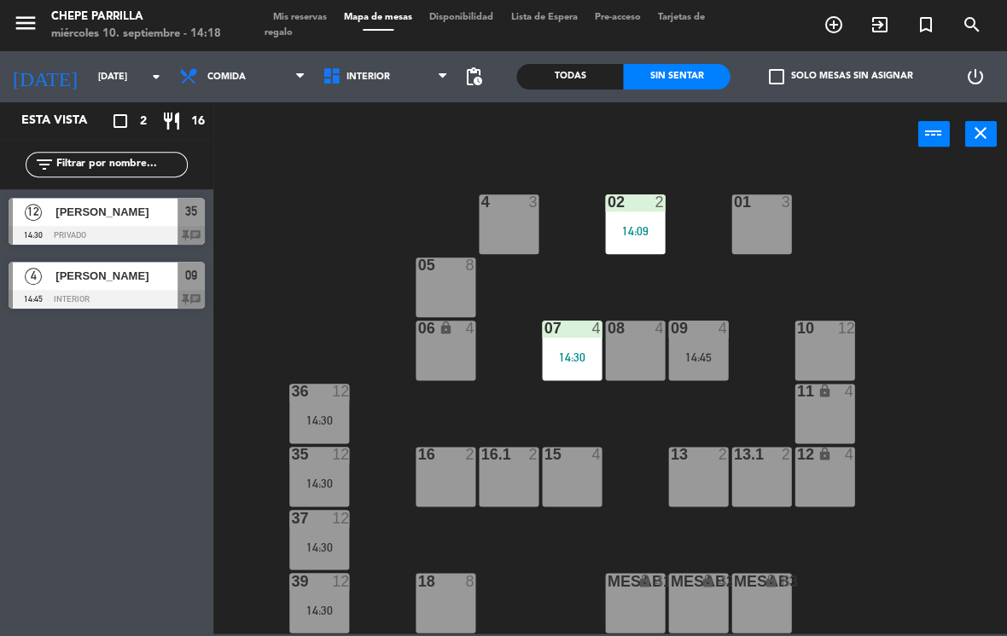
scroll to position [-1, 0]
